Goal: Transaction & Acquisition: Subscribe to service/newsletter

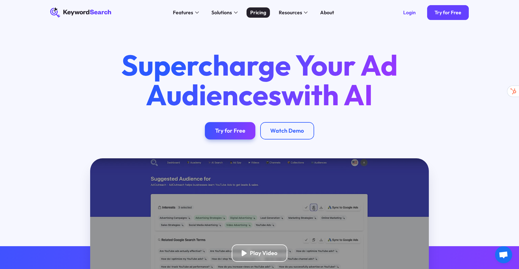
click at [255, 14] on div "Pricing" at bounding box center [258, 12] width 16 height 7
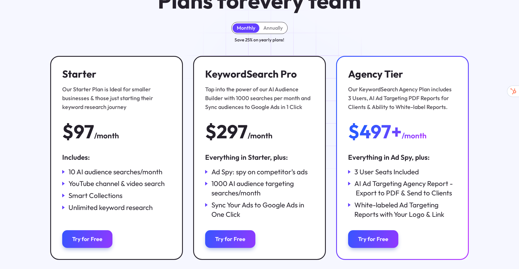
scroll to position [64, 0]
